Goal: Task Accomplishment & Management: Manage account settings

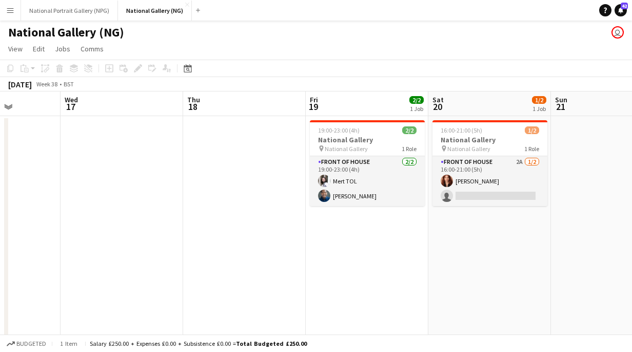
scroll to position [0, 386]
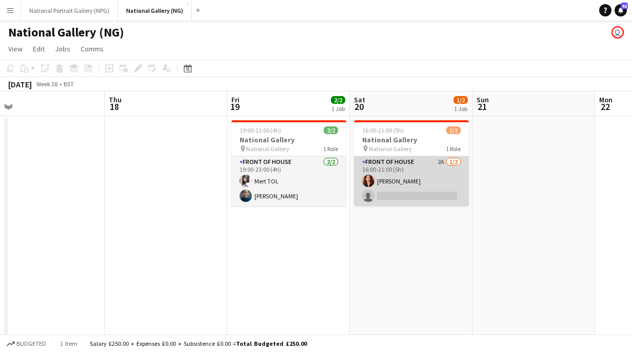
click at [399, 181] on app-card-role "Front of House 2A [DATE] 16:00-21:00 (5h) [PERSON_NAME] single-neutral-actions" at bounding box center [411, 181] width 115 height 50
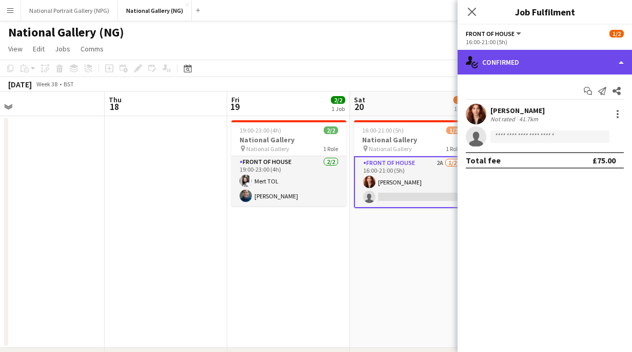
click at [558, 60] on div "single-neutral-actions-check-2 Confirmed" at bounding box center [545, 62] width 175 height 25
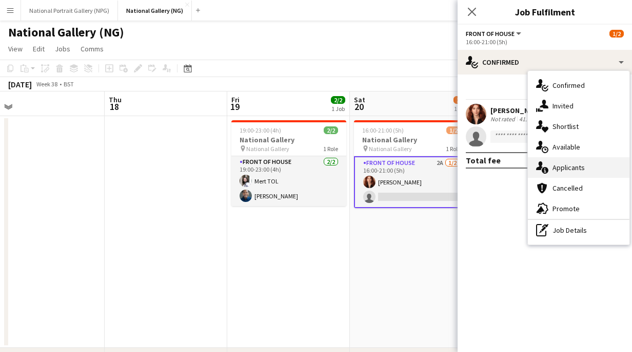
click at [567, 163] on span "Applicants" at bounding box center [569, 167] width 32 height 9
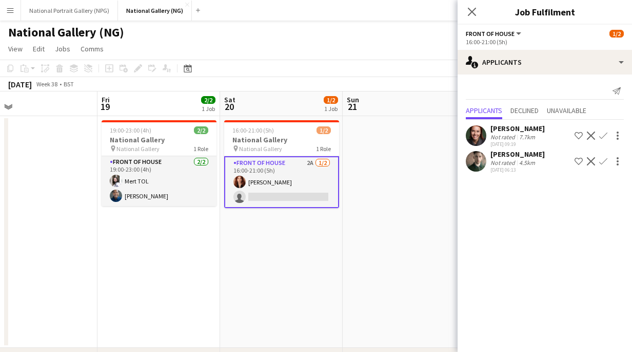
scroll to position [0, 473]
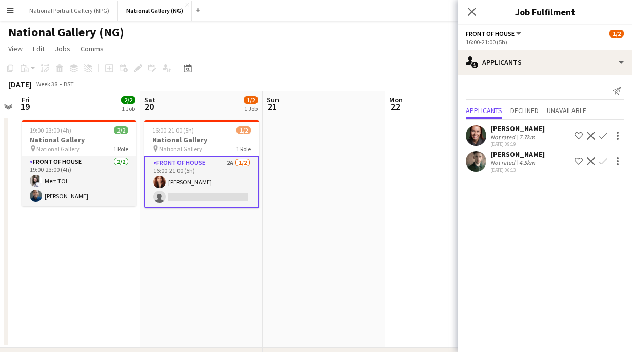
click at [314, 212] on app-date-cell at bounding box center [324, 231] width 123 height 231
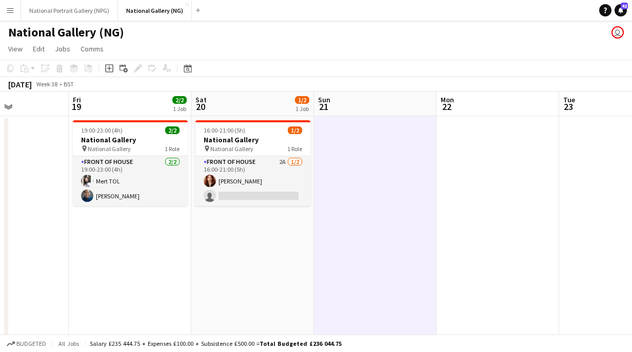
scroll to position [0, 294]
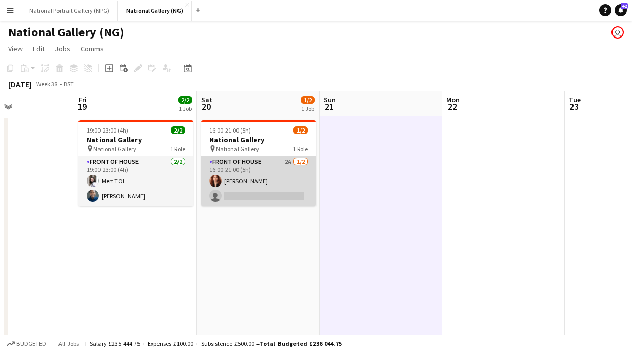
click at [276, 183] on app-card-role "Front of House 2A [DATE] 16:00-21:00 (5h) [PERSON_NAME] single-neutral-actions" at bounding box center [258, 181] width 115 height 50
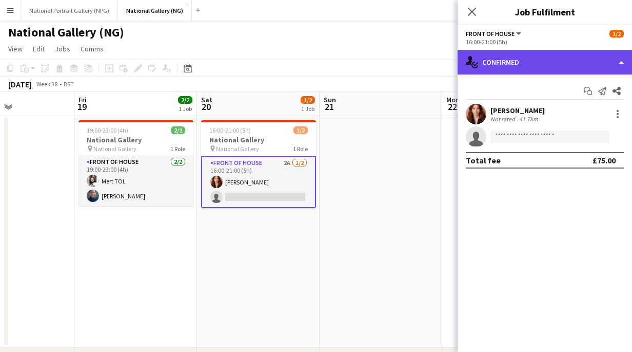
click at [574, 71] on div "single-neutral-actions-check-2 Confirmed" at bounding box center [545, 62] width 175 height 25
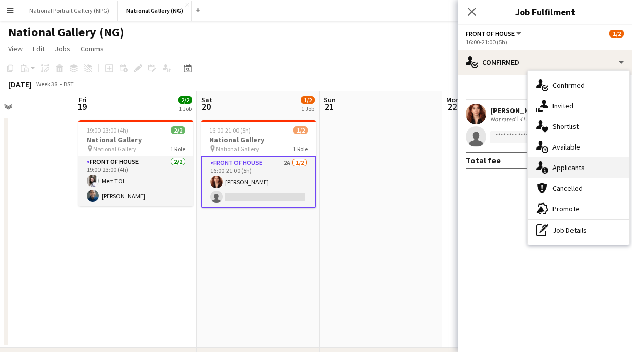
click at [569, 166] on span "Applicants" at bounding box center [569, 167] width 32 height 9
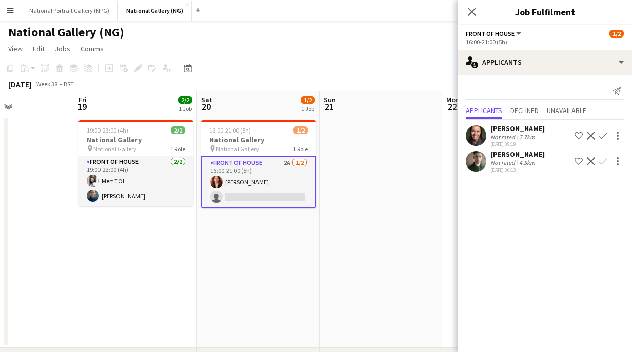
click at [377, 164] on app-date-cell at bounding box center [381, 231] width 123 height 231
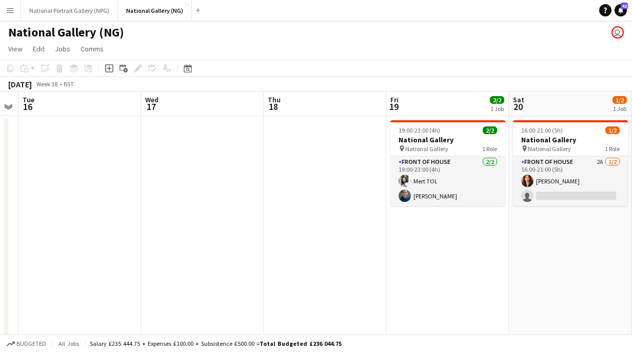
scroll to position [0, 321]
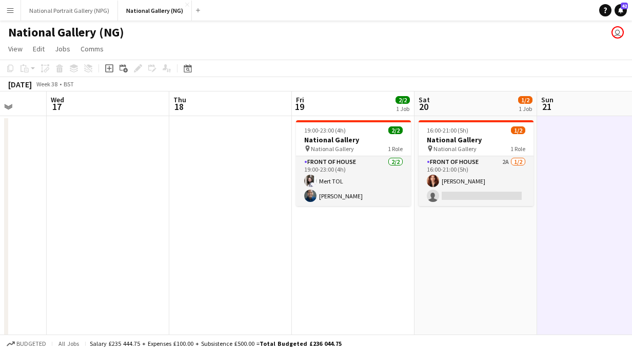
click at [12, 5] on button "Menu" at bounding box center [10, 10] width 21 height 21
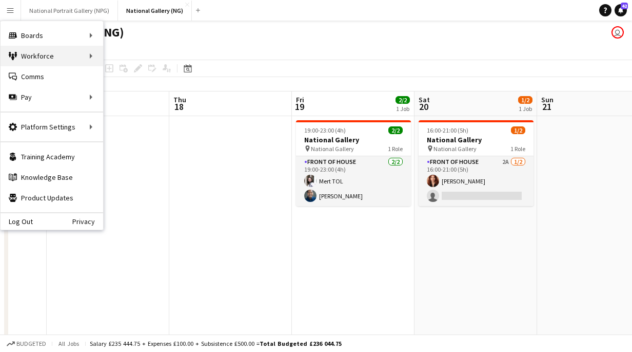
click at [60, 61] on div "Workforce Workforce" at bounding box center [52, 56] width 103 height 21
click at [81, 55] on div "Workforce Workforce" at bounding box center [52, 56] width 103 height 21
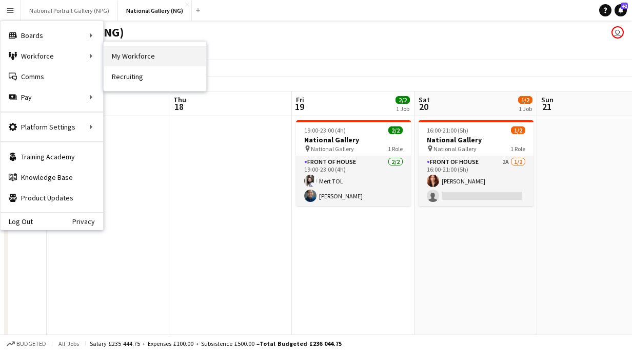
click at [122, 59] on link "My Workforce" at bounding box center [155, 56] width 103 height 21
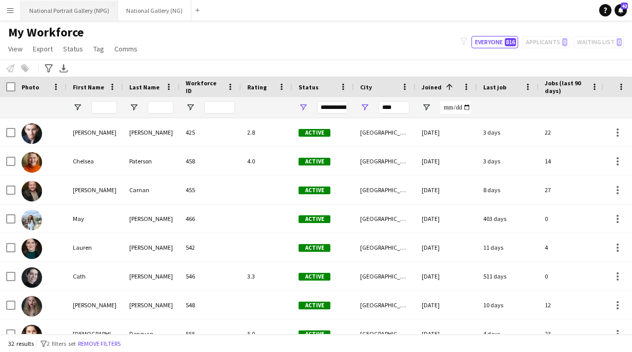
click at [57, 9] on button "National Portrait Gallery (NPG) Close" at bounding box center [69, 11] width 97 height 20
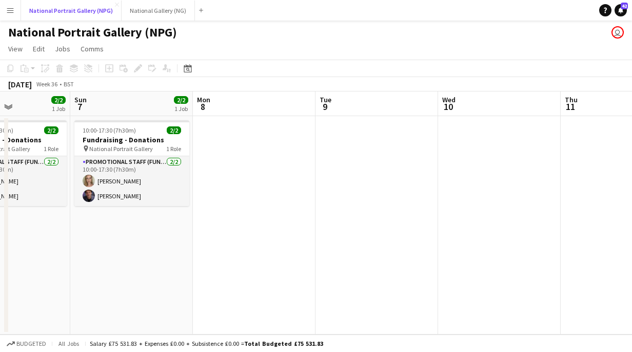
scroll to position [0, 298]
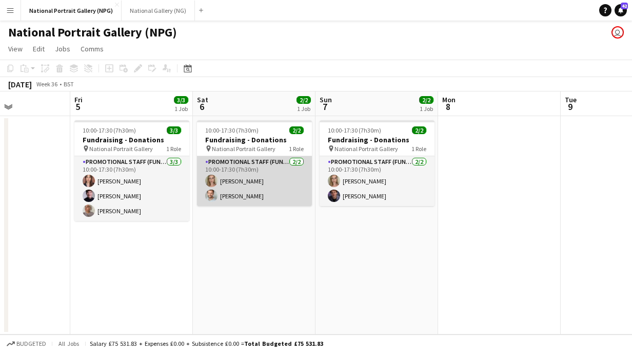
click at [298, 168] on app-card-role "Promotional Staff (Fundraiser) [DATE] 10:00-17:30 (7h30m) [PERSON_NAME] [PERSON…" at bounding box center [254, 181] width 115 height 50
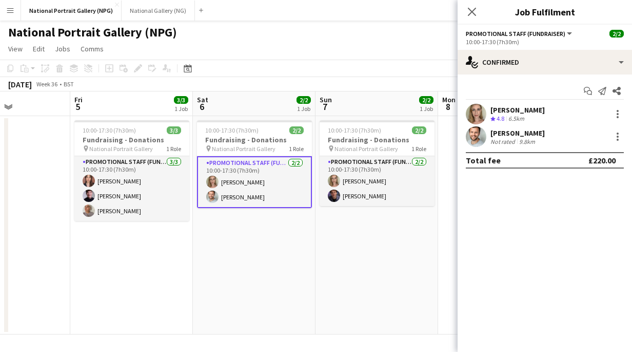
click at [508, 112] on div "[PERSON_NAME]" at bounding box center [518, 109] width 54 height 9
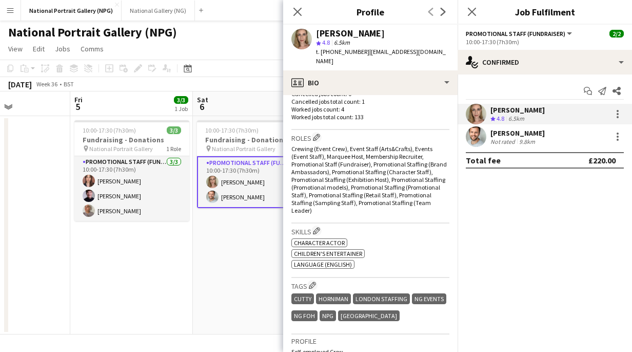
scroll to position [315, 0]
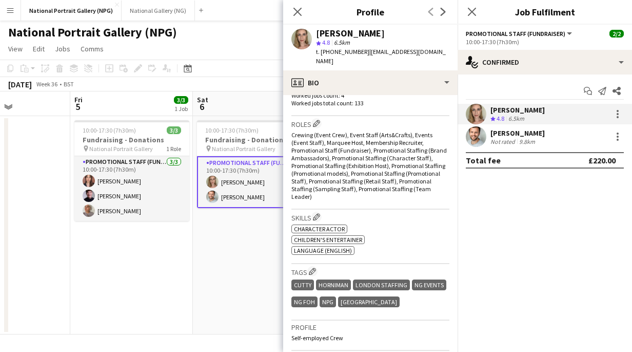
click at [246, 270] on app-date-cell "10:00-17:30 (7h30m) 2/2 Fundraising - Donations pin National Portrait Gallery 1…" at bounding box center [254, 225] width 123 height 218
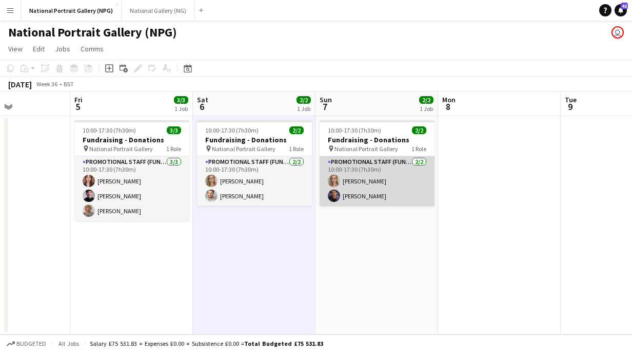
click at [385, 172] on app-card-role "Promotional Staff (Fundraiser) [DATE] 10:00-17:30 (7h30m) [PERSON_NAME] [PERSON…" at bounding box center [377, 181] width 115 height 50
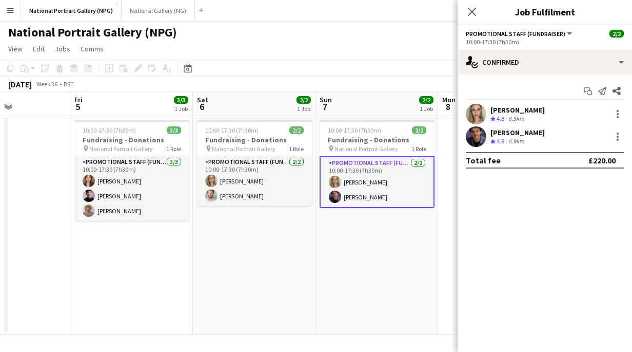
click at [510, 137] on div "6.9km" at bounding box center [517, 141] width 20 height 9
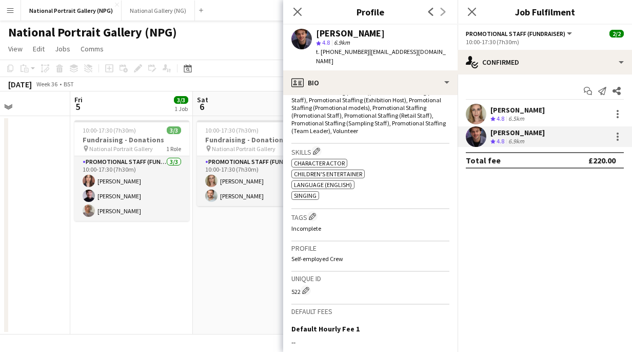
scroll to position [464, 0]
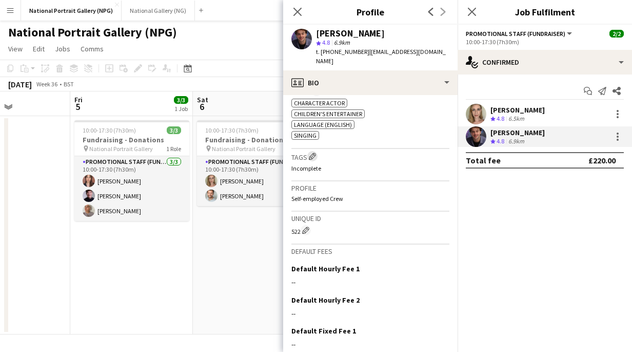
click at [314, 158] on app-icon "Edit crew company tags" at bounding box center [312, 155] width 7 height 7
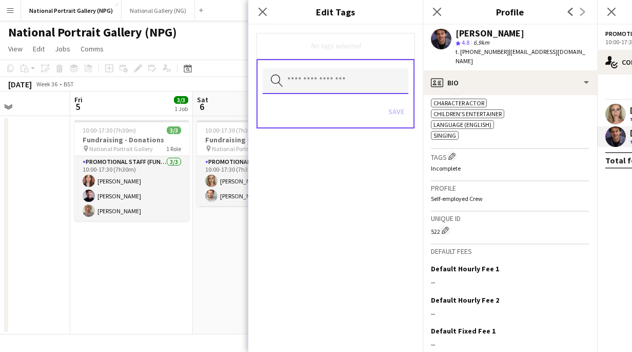
click at [366, 82] on input "text" at bounding box center [336, 81] width 146 height 26
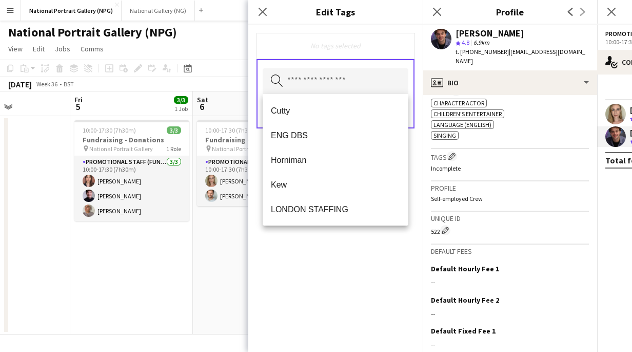
click at [222, 259] on app-date-cell "10:00-17:30 (7h30m) 2/2 Fundraising - Donations pin National Portrait Gallery 1…" at bounding box center [254, 225] width 123 height 218
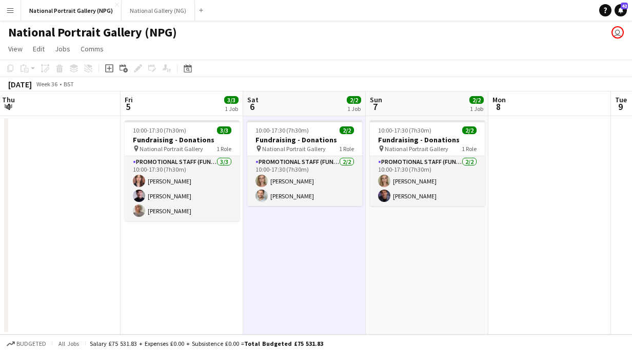
scroll to position [0, 246]
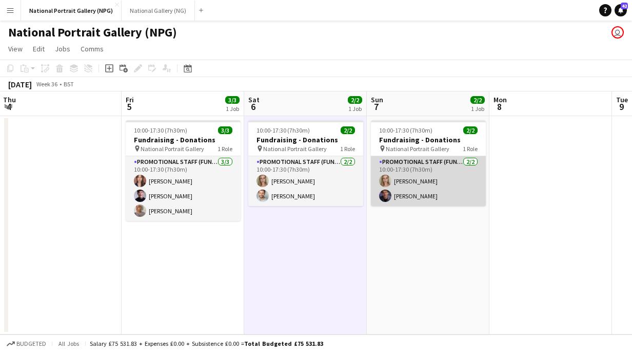
click at [412, 195] on app-card-role "Promotional Staff (Fundraiser) [DATE] 10:00-17:30 (7h30m) [PERSON_NAME] [PERSON…" at bounding box center [428, 181] width 115 height 50
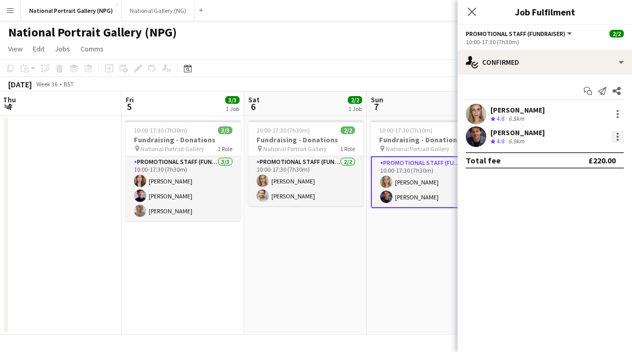
click at [618, 138] on div at bounding box center [618, 136] width 12 height 12
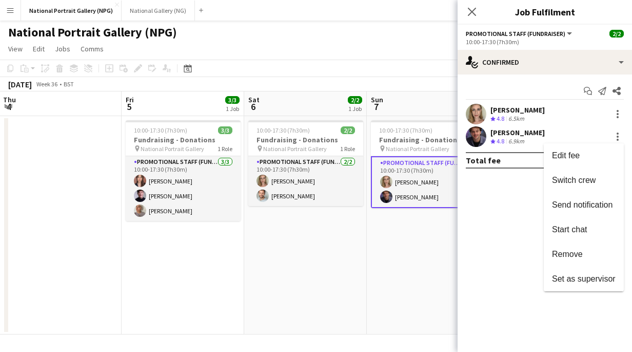
click at [496, 162] on div at bounding box center [316, 176] width 632 height 352
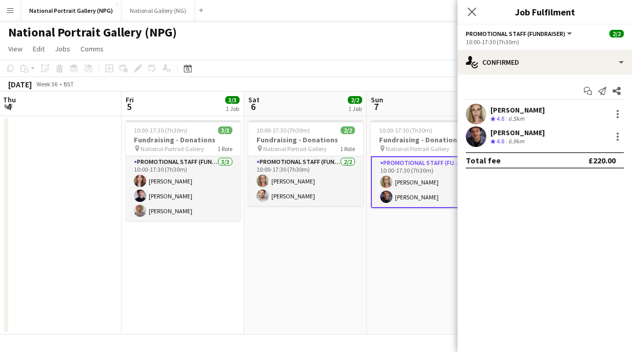
click at [499, 137] on span "4.8" at bounding box center [501, 141] width 8 height 8
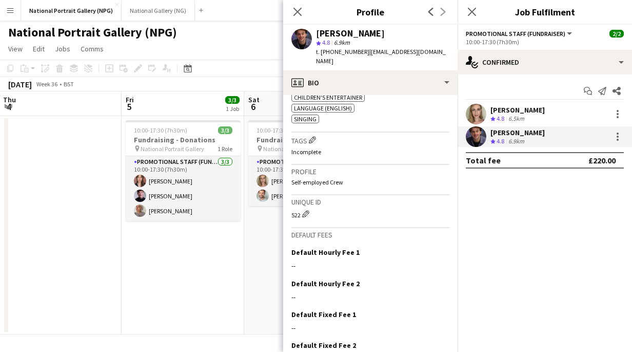
scroll to position [466, 0]
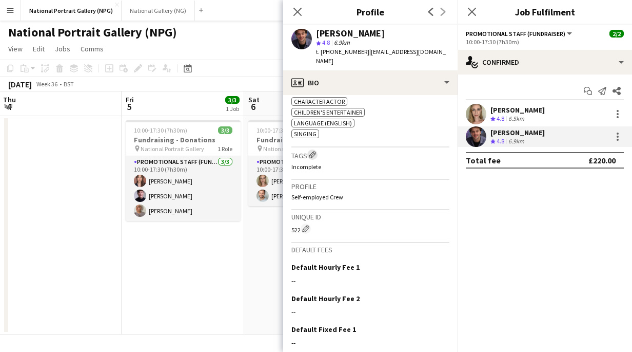
click at [316, 158] on app-icon "Edit crew company tags" at bounding box center [312, 154] width 7 height 7
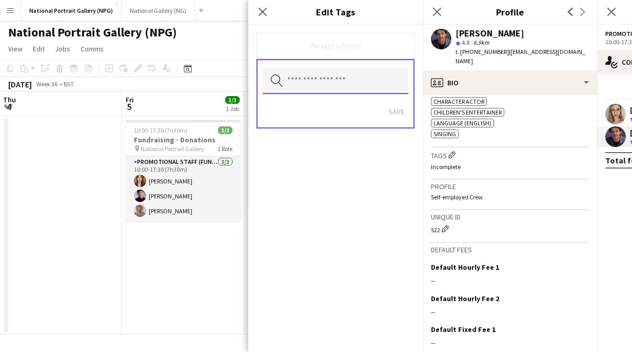
click at [316, 82] on input "text" at bounding box center [336, 81] width 146 height 26
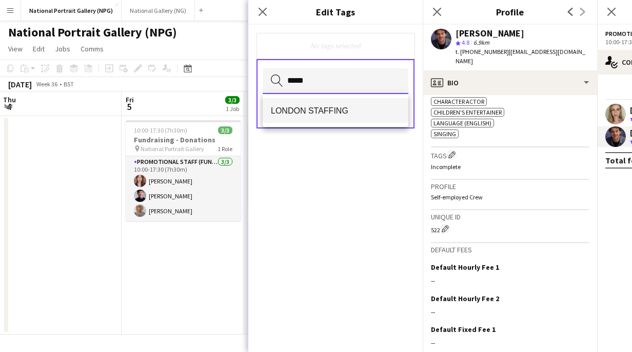
type input "*****"
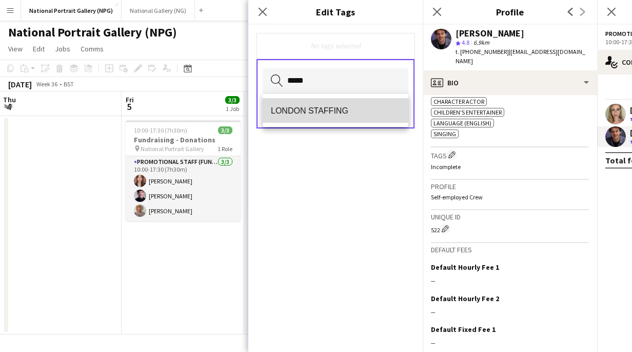
click at [331, 115] on mat-option "LONDON STAFFING" at bounding box center [336, 110] width 146 height 25
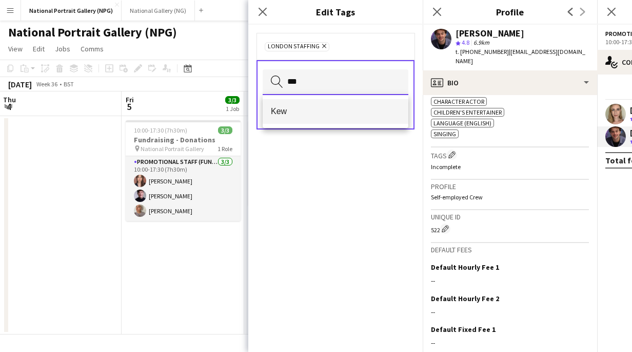
type input "***"
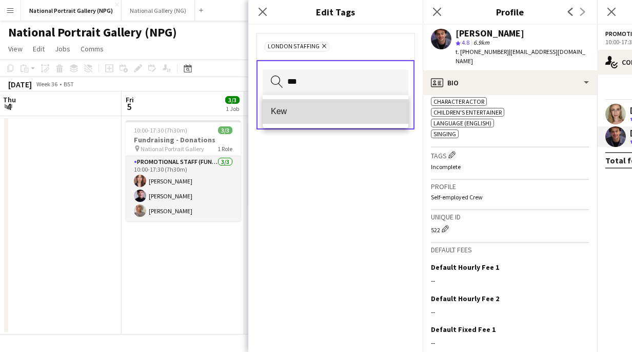
click at [314, 114] on span "Kew" at bounding box center [335, 111] width 129 height 10
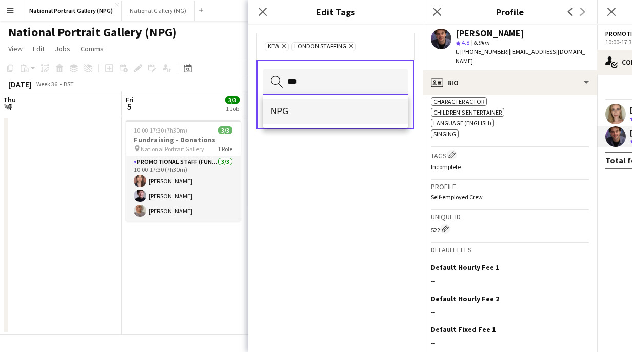
type input "***"
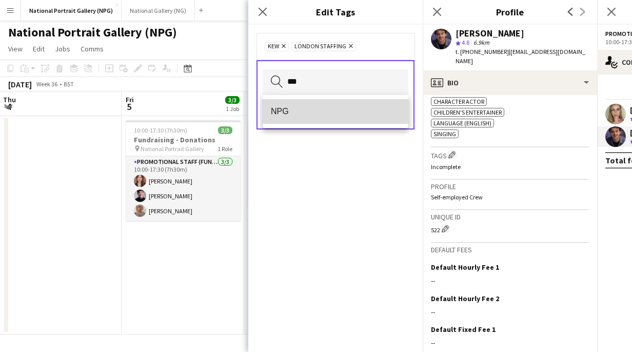
click at [320, 118] on mat-option "NPG" at bounding box center [336, 111] width 146 height 25
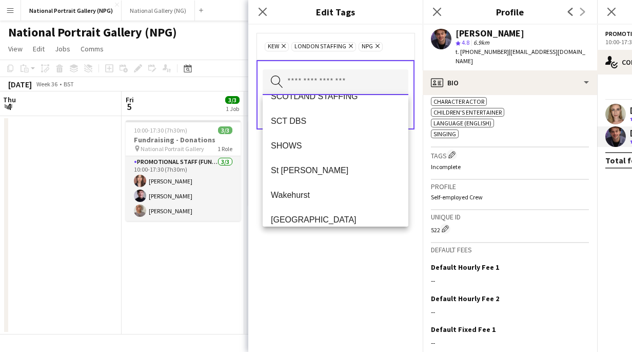
scroll to position [320, 0]
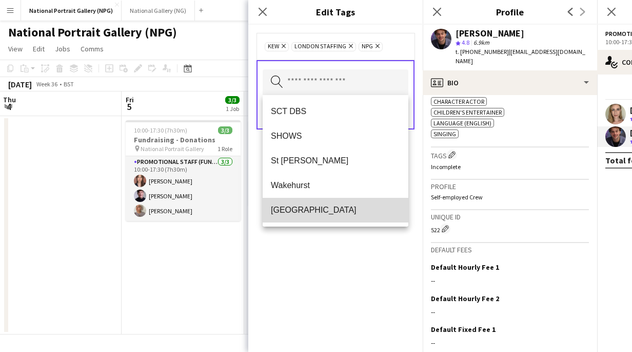
click at [308, 215] on mat-option "[GEOGRAPHIC_DATA]" at bounding box center [336, 210] width 146 height 25
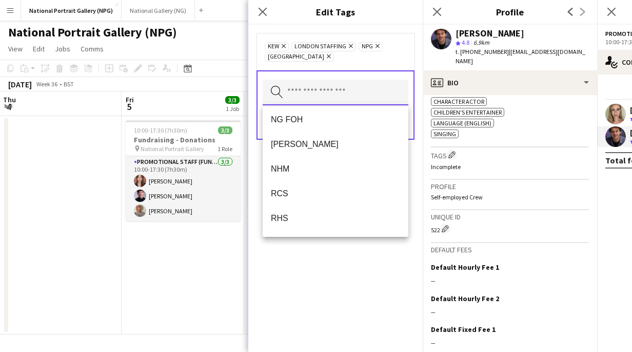
scroll to position [101, 0]
click at [300, 120] on span "NG FOH" at bounding box center [335, 119] width 129 height 10
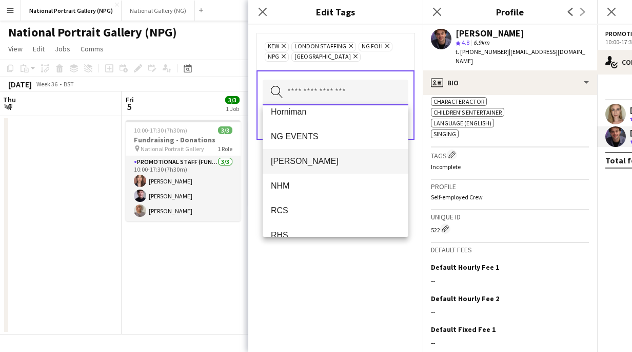
scroll to position [69, 0]
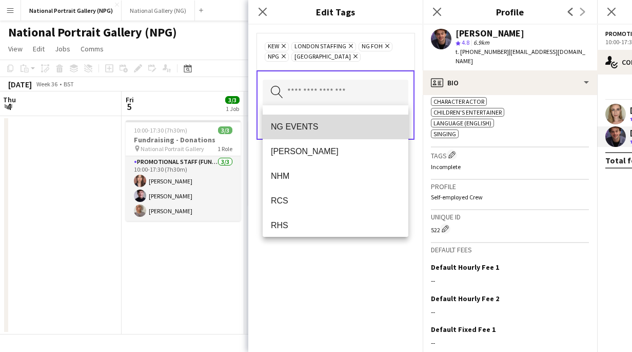
click at [304, 126] on span "NG EVENTS" at bounding box center [335, 127] width 129 height 10
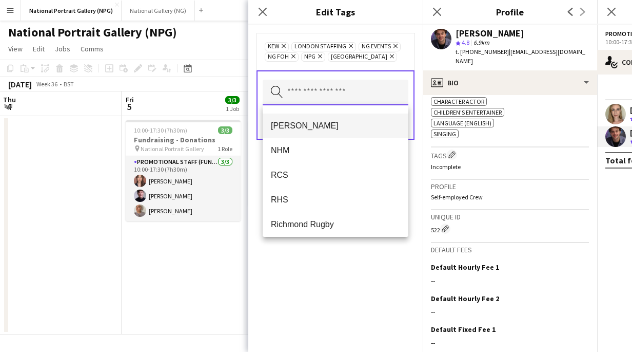
scroll to position [72, 0]
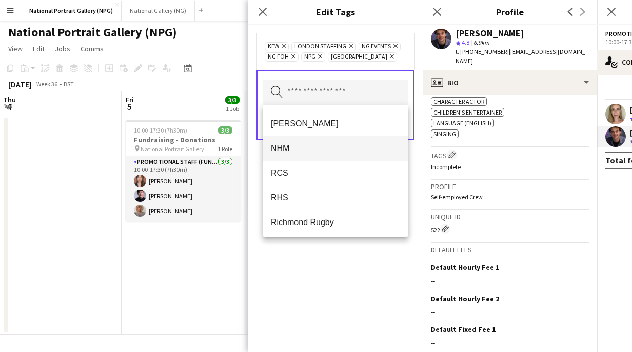
click at [300, 149] on span "NHM" at bounding box center [335, 148] width 129 height 10
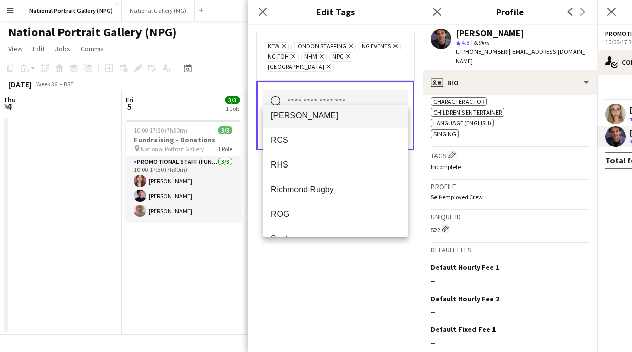
scroll to position [96, 0]
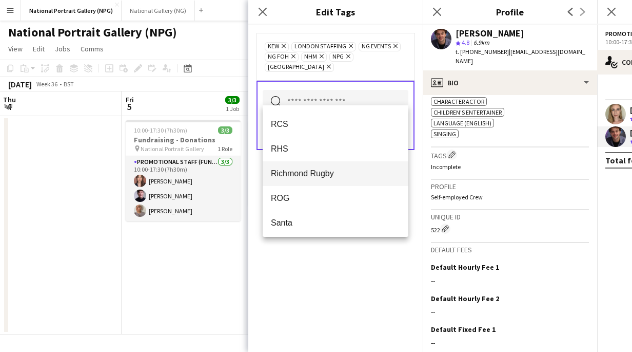
click at [313, 175] on span "Richmond Rugby" at bounding box center [335, 173] width 129 height 10
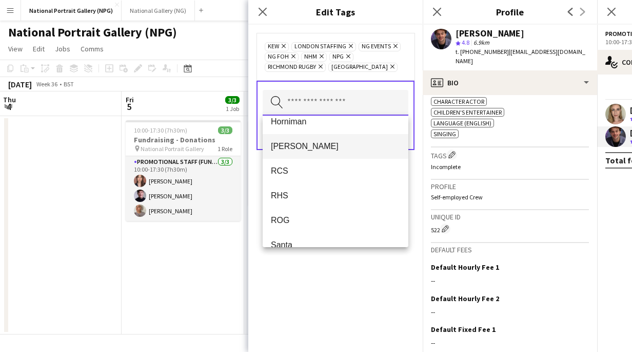
scroll to position [61, 0]
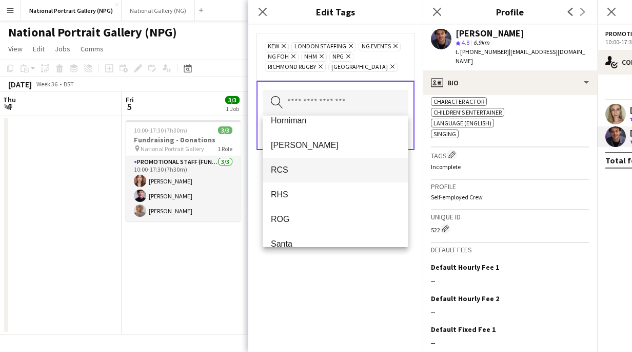
click at [312, 171] on span "RCS" at bounding box center [335, 170] width 129 height 10
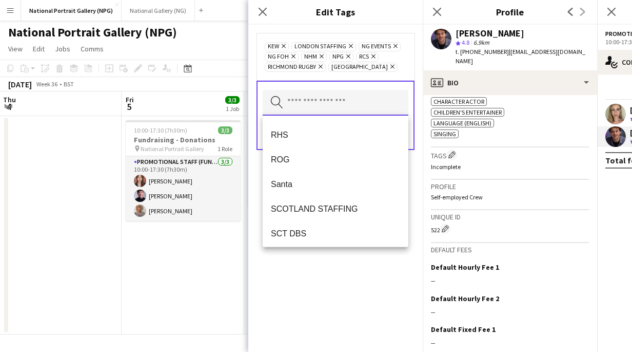
scroll to position [0, 0]
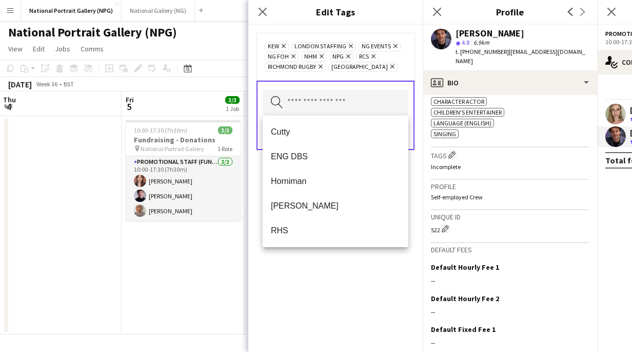
click at [389, 70] on div "Kew Remove LONDON STAFFING Remove NG EVENTS Remove NG FOH Remove NHM Remove NPG…" at bounding box center [336, 56] width 142 height 31
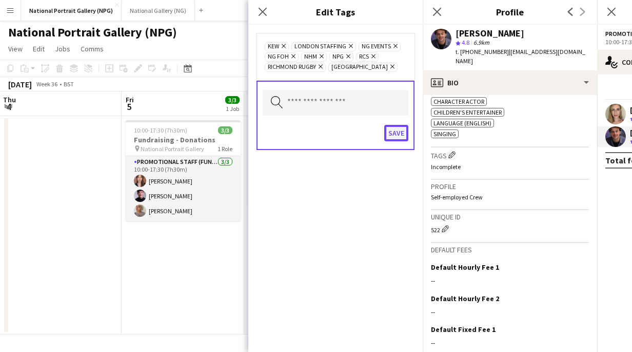
click at [400, 135] on button "Save" at bounding box center [396, 133] width 24 height 16
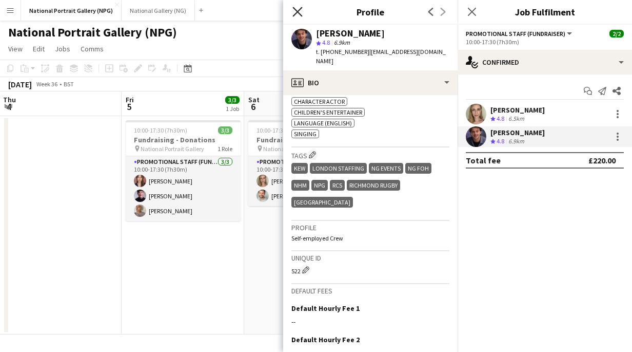
click at [297, 8] on icon "Close pop-in" at bounding box center [298, 12] width 10 height 10
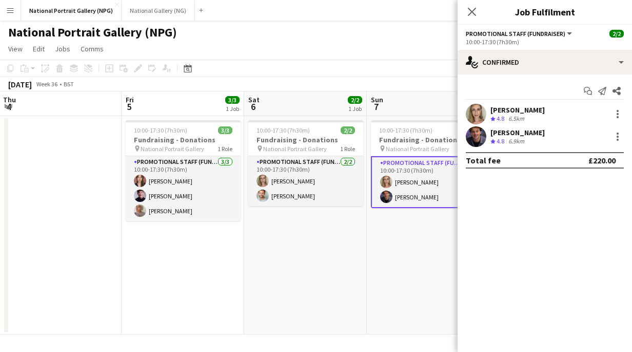
click at [506, 108] on div "[PERSON_NAME]" at bounding box center [518, 109] width 54 height 9
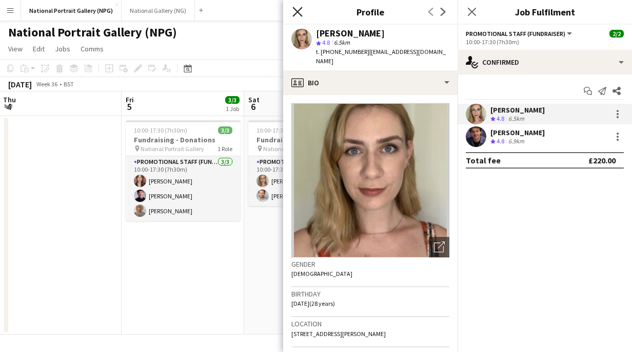
click at [300, 13] on icon "Close pop-in" at bounding box center [298, 12] width 10 height 10
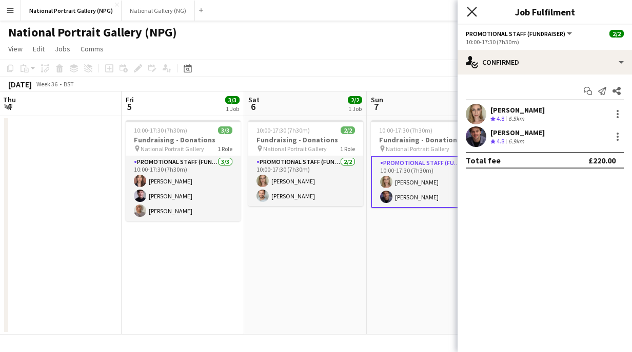
click at [474, 12] on icon "Close pop-in" at bounding box center [472, 12] width 10 height 10
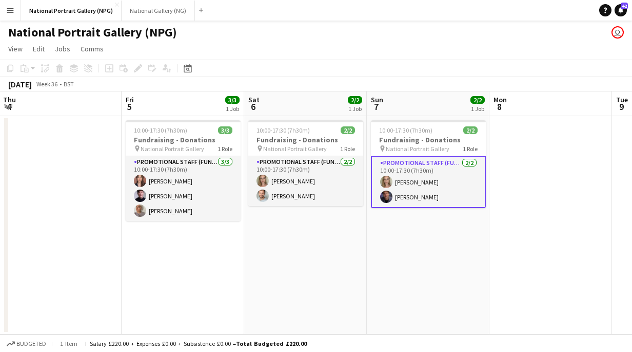
click at [476, 255] on app-date-cell "10:00-17:30 (7h30m) 2/2 Fundraising - Donations pin National Portrait Gallery 1…" at bounding box center [428, 225] width 123 height 218
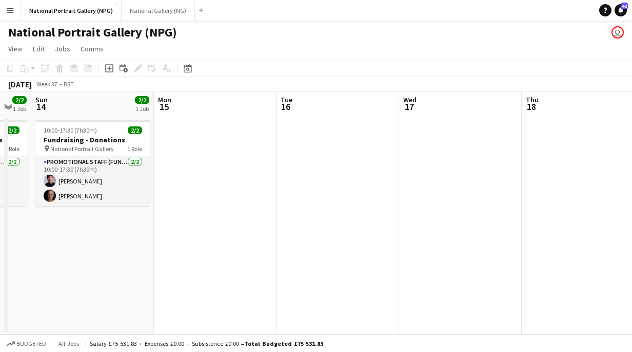
scroll to position [0, 362]
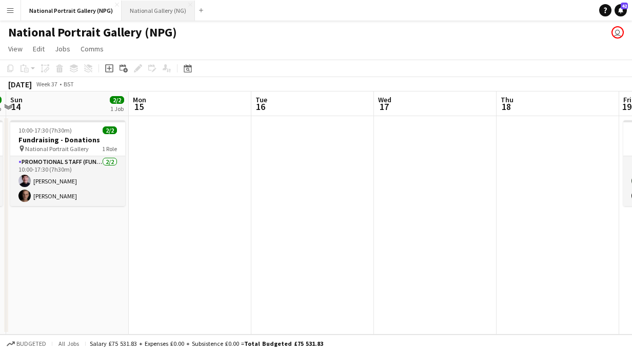
click at [153, 8] on button "National Gallery (NG) Close" at bounding box center [158, 11] width 73 height 20
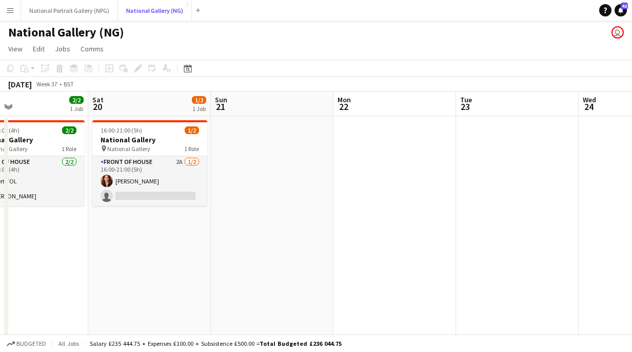
scroll to position [0, 403]
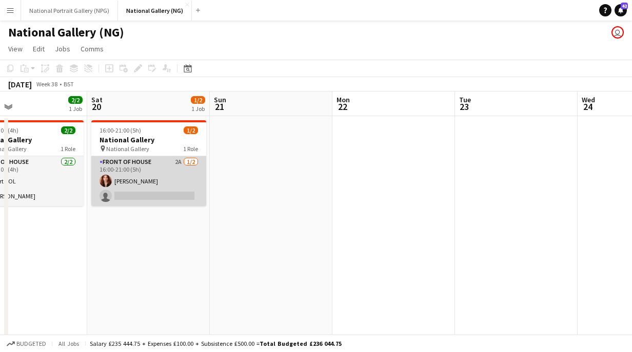
click at [145, 185] on app-card-role "Front of House 2A [DATE] 16:00-21:00 (5h) [PERSON_NAME] single-neutral-actions" at bounding box center [148, 181] width 115 height 50
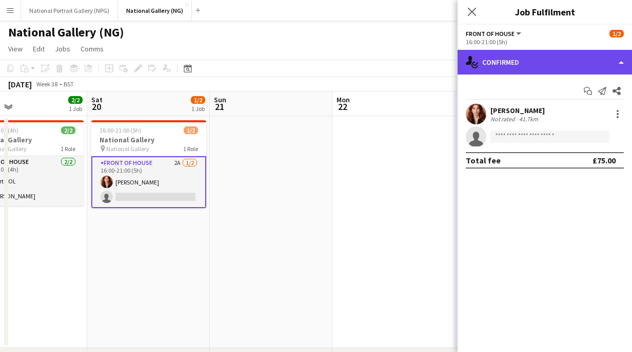
click at [612, 69] on div "single-neutral-actions-check-2 Confirmed" at bounding box center [545, 62] width 175 height 25
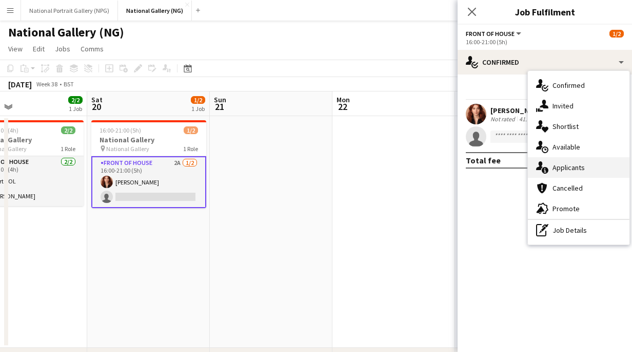
click at [605, 167] on div "single-neutral-actions-information Applicants" at bounding box center [579, 167] width 102 height 21
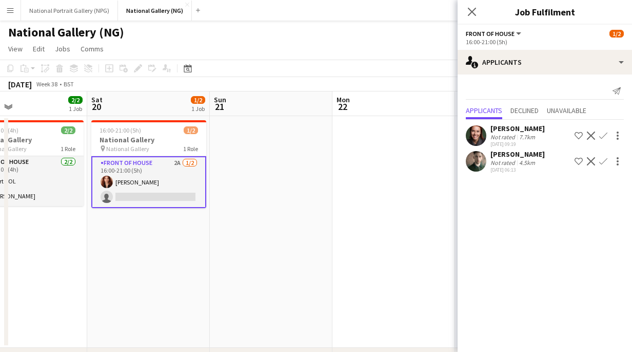
click at [147, 220] on app-date-cell "16:00-21:00 (5h) 1/2 National Gallery pin National Gallery 1 Role Front of Hous…" at bounding box center [148, 231] width 123 height 231
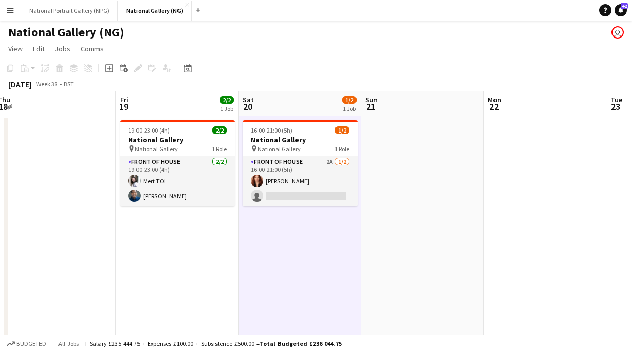
scroll to position [0, 237]
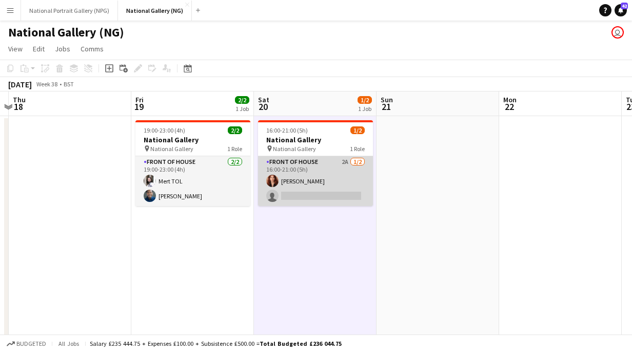
click at [332, 190] on app-card-role "Front of House 2A [DATE] 16:00-21:00 (5h) [PERSON_NAME] single-neutral-actions" at bounding box center [315, 181] width 115 height 50
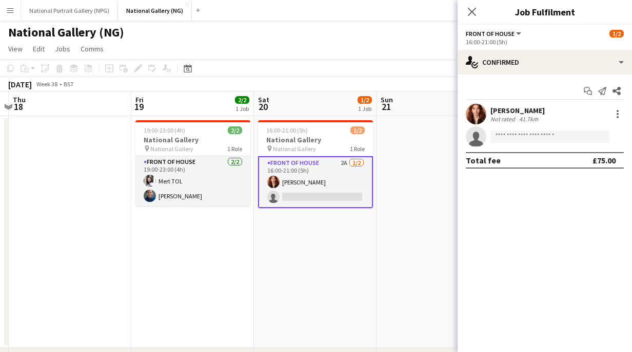
click at [385, 165] on app-date-cell at bounding box center [438, 231] width 123 height 231
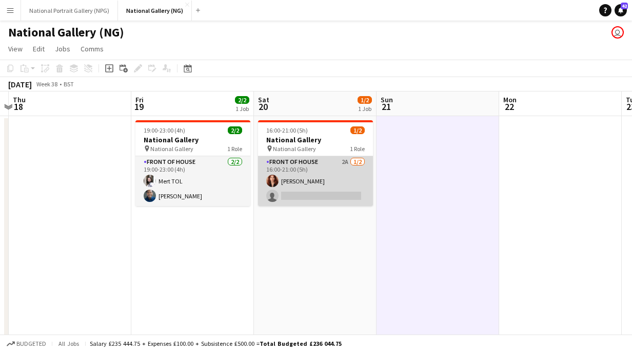
click at [278, 181] on app-user-avatar at bounding box center [272, 181] width 12 height 12
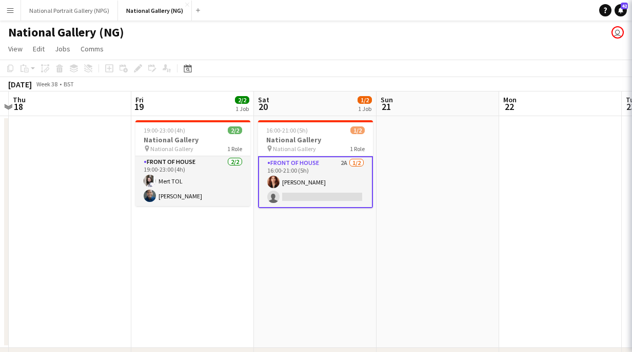
scroll to position [0, 236]
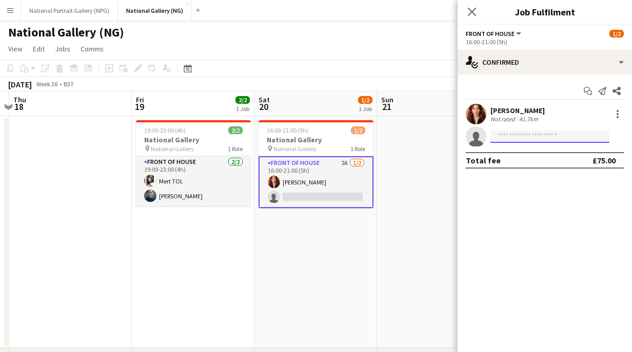
click at [526, 138] on input at bounding box center [550, 136] width 119 height 12
click at [333, 43] on app-page-menu "View Day view expanded Day view collapsed Month view Date picker Jump to [DATE]…" at bounding box center [316, 50] width 632 height 20
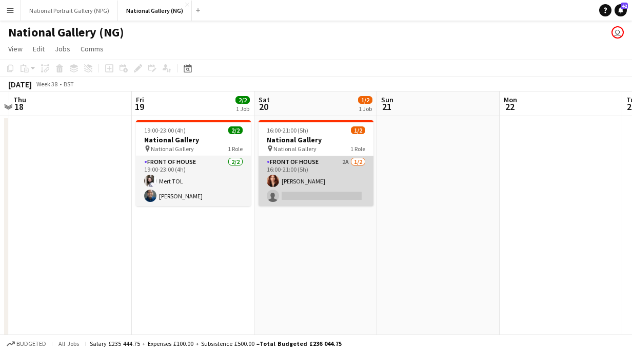
click at [316, 190] on app-card-role "Front of House 2A [DATE] 16:00-21:00 (5h) [PERSON_NAME] single-neutral-actions" at bounding box center [316, 181] width 115 height 50
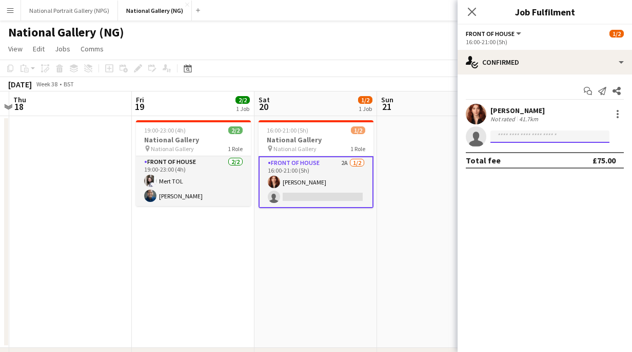
click at [517, 135] on input at bounding box center [550, 136] width 119 height 12
type input "*"
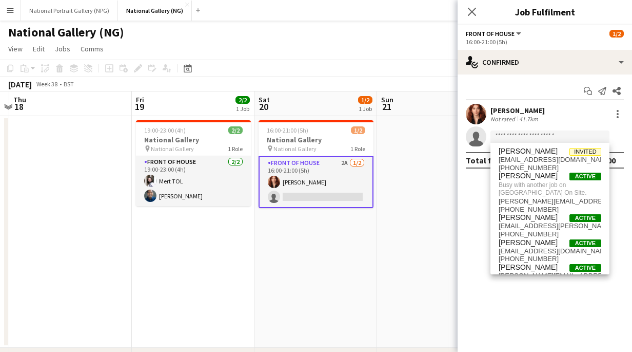
click at [410, 151] on app-date-cell at bounding box center [438, 231] width 123 height 231
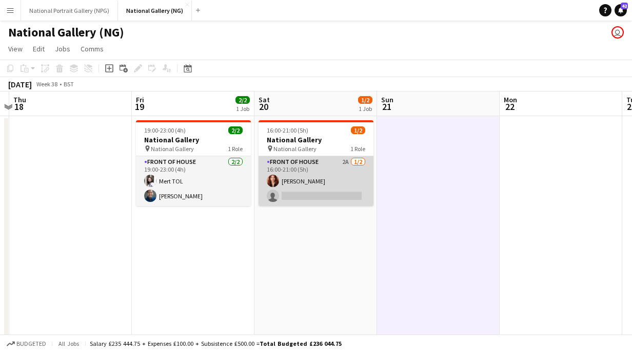
click at [317, 184] on app-card-role "Front of House 2A [DATE] 16:00-21:00 (5h) [PERSON_NAME] single-neutral-actions" at bounding box center [316, 181] width 115 height 50
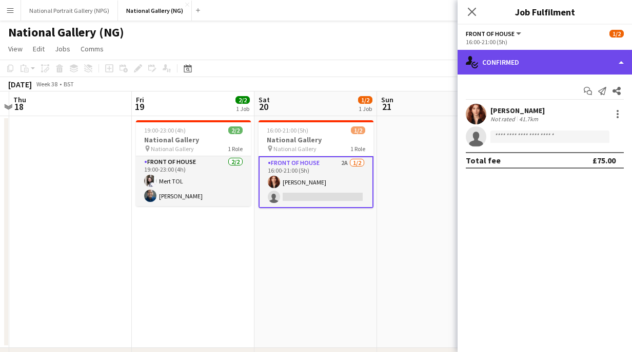
click at [538, 62] on div "single-neutral-actions-check-2 Confirmed" at bounding box center [545, 62] width 175 height 25
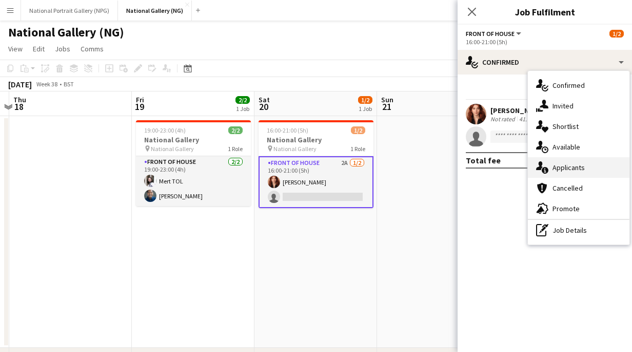
click at [572, 169] on span "Applicants" at bounding box center [569, 167] width 32 height 9
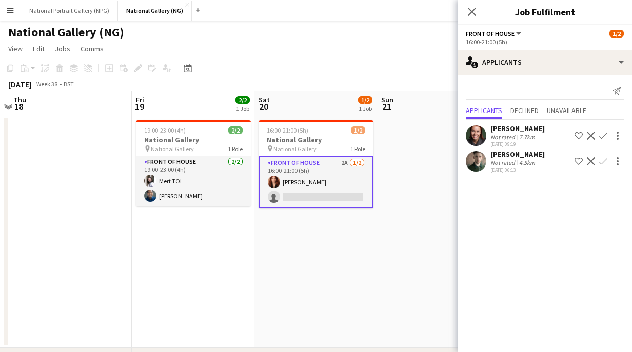
click at [610, 138] on div at bounding box center [617, 135] width 14 height 12
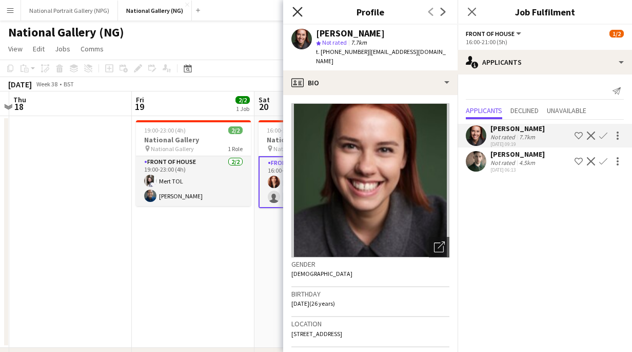
click at [295, 8] on icon at bounding box center [298, 12] width 10 height 10
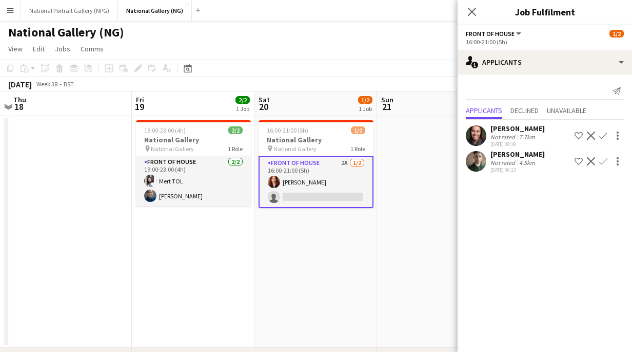
click at [604, 134] on app-icon "Confirm" at bounding box center [603, 135] width 8 height 8
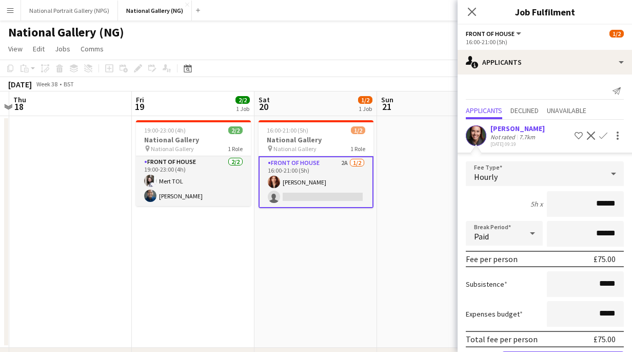
scroll to position [65, 0]
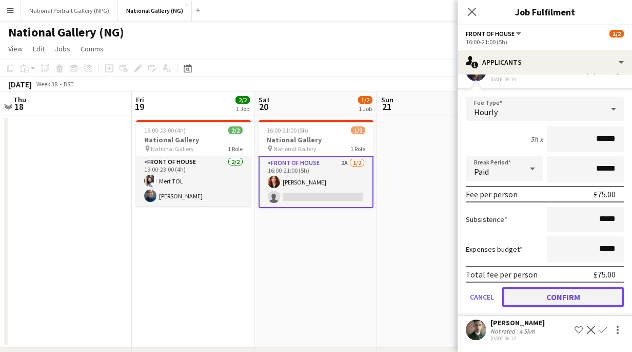
click at [554, 293] on button "Confirm" at bounding box center [563, 296] width 122 height 21
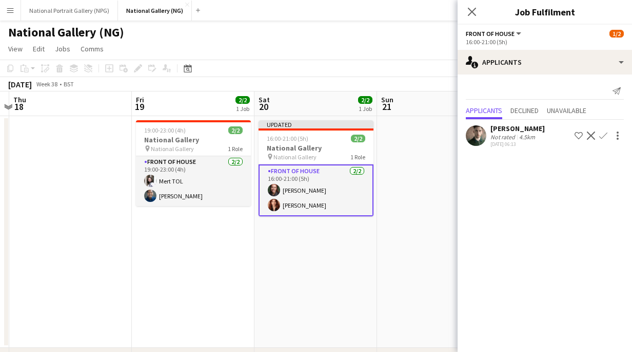
scroll to position [0, 0]
click at [328, 217] on app-date-cell "Updated 16:00-21:00 (5h) 2/2 National Gallery pin National Gallery 1 Role Front…" at bounding box center [316, 231] width 123 height 231
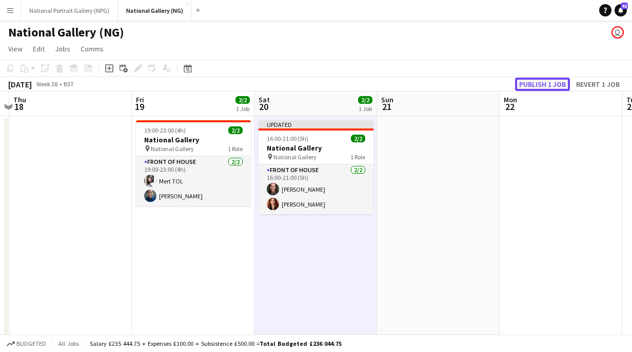
click at [553, 79] on button "Publish 1 job" at bounding box center [542, 84] width 55 height 13
